Goal: Transaction & Acquisition: Obtain resource

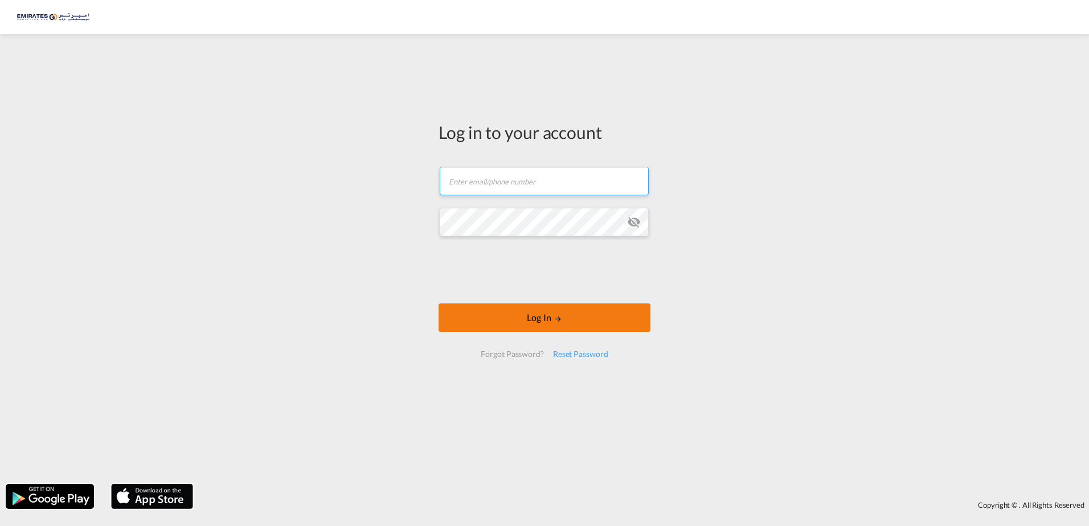
type input "[EMAIL_ADDRESS][DOMAIN_NAME]"
click at [574, 320] on button "Log In" at bounding box center [544, 318] width 212 height 28
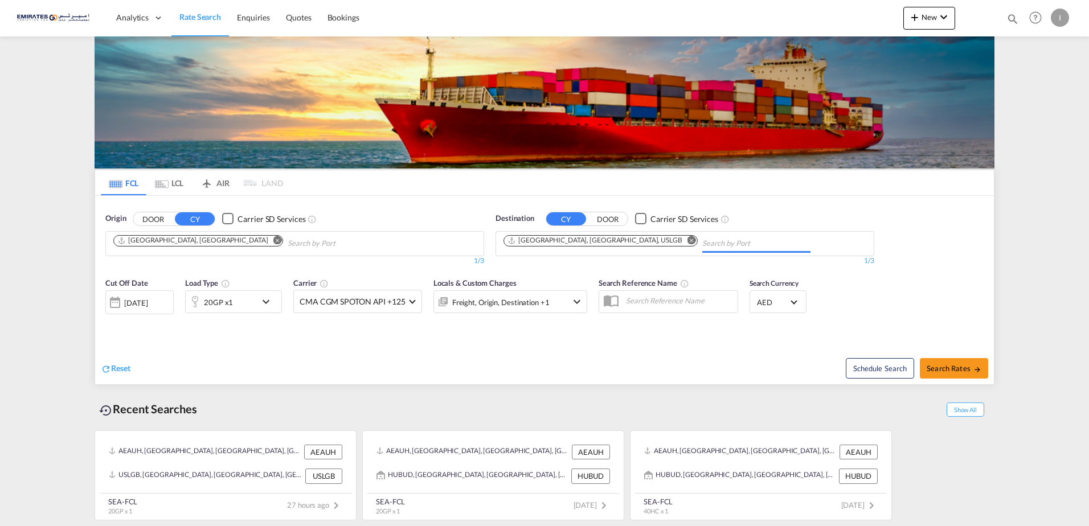
click at [702, 243] on input "Chips input." at bounding box center [756, 244] width 108 height 18
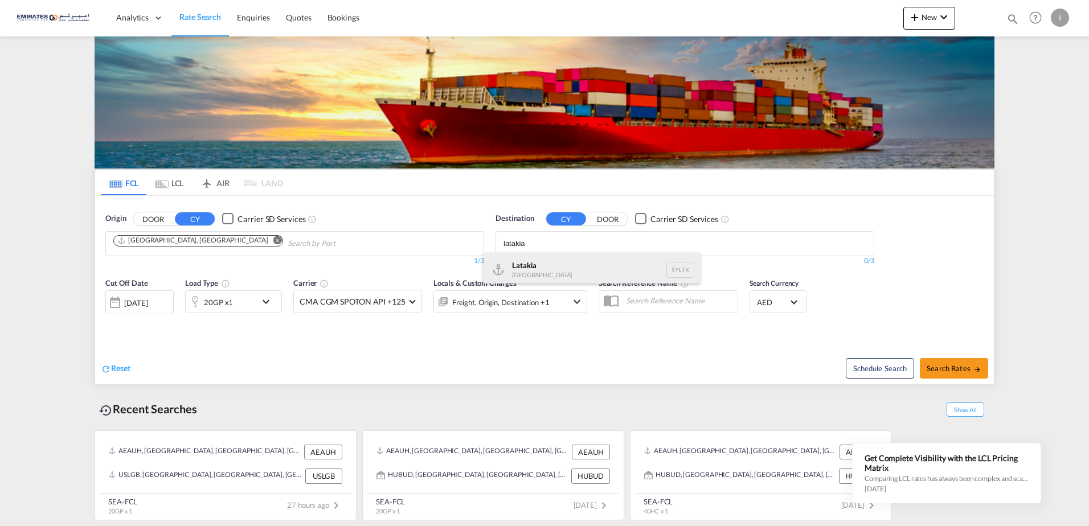
type input "latakia"
click at [572, 272] on div "Latakia [GEOGRAPHIC_DATA] SYLTK" at bounding box center [591, 270] width 216 height 34
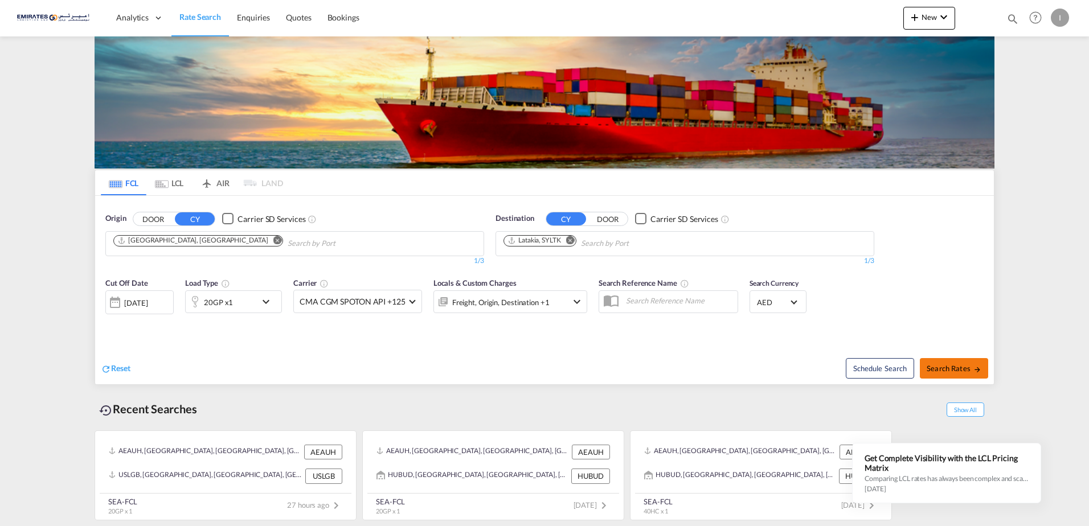
click at [961, 370] on span "Search Rates" at bounding box center [953, 368] width 55 height 9
type input "AEAUH to SYLTK / [DATE]"
